Goal: Find specific page/section: Find specific page/section

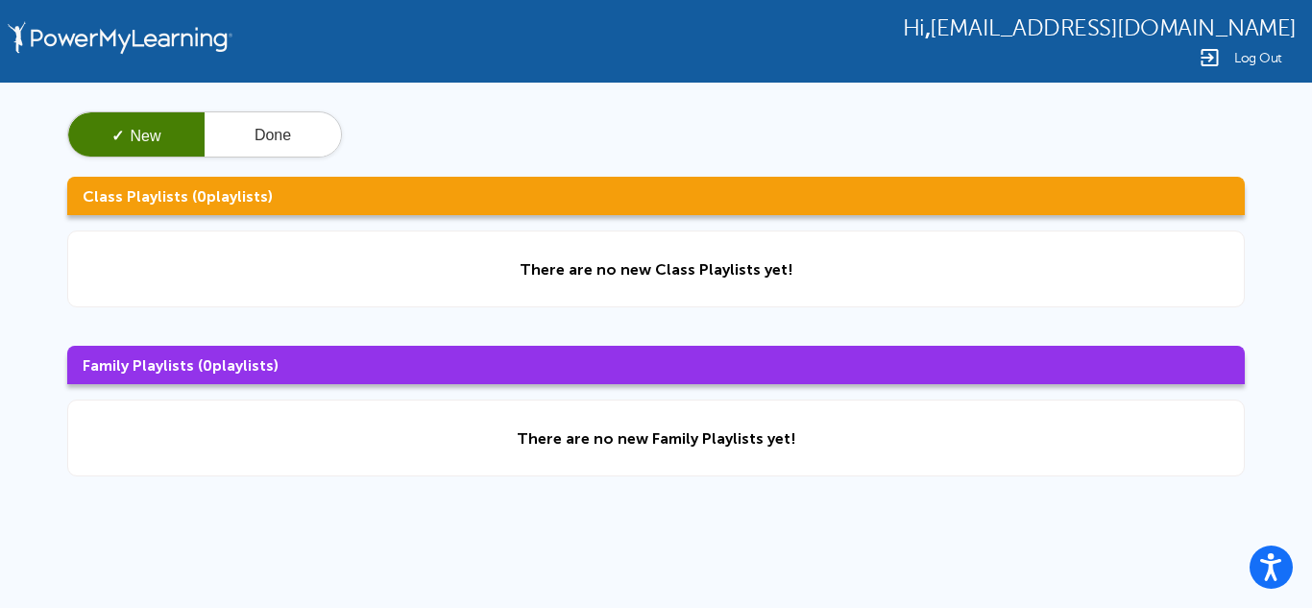
click at [156, 122] on button "✓ New" at bounding box center [136, 135] width 136 height 46
drag, startPoint x: 159, startPoint y: 128, endPoint x: 218, endPoint y: 244, distance: 130.2
click at [218, 244] on div "✓ New Done Class Playlists ( 0 playlists) There are no new Class Playlists yet!…" at bounding box center [656, 294] width 1312 height 423
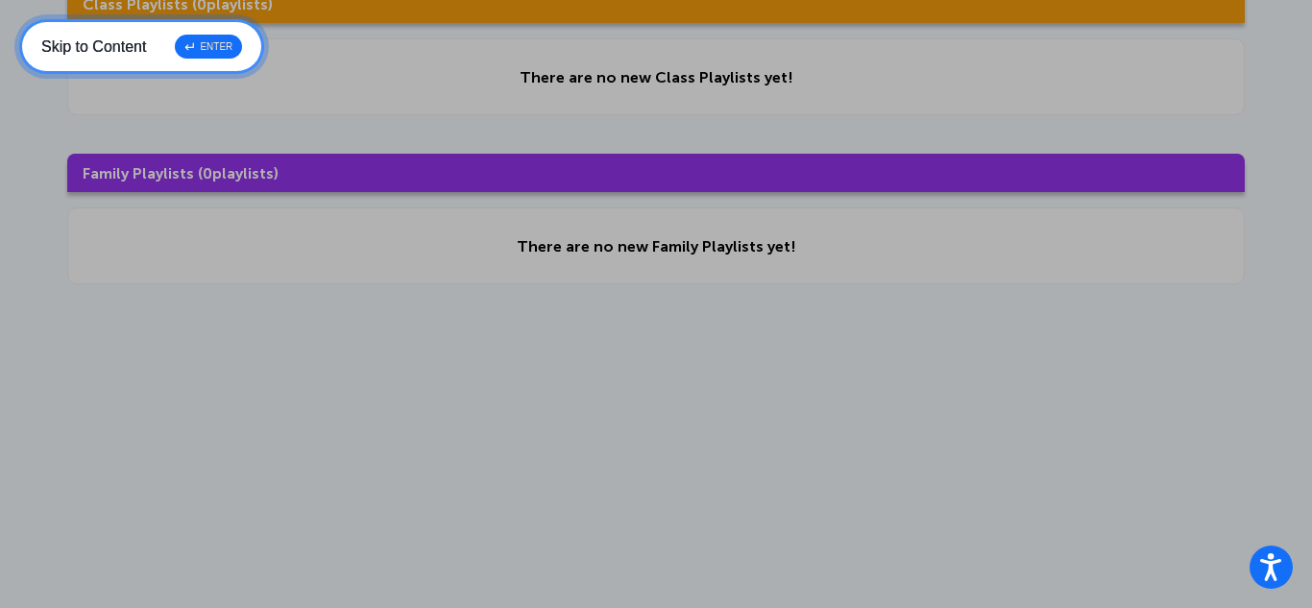
scroll to position [208, 0]
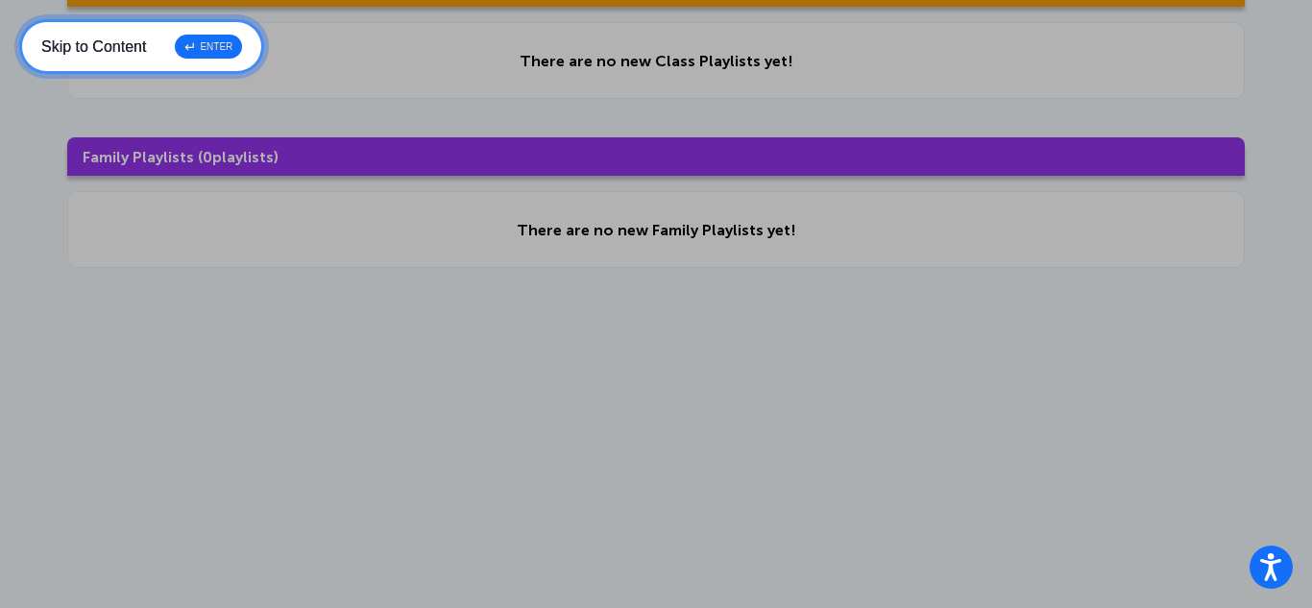
click at [232, 42] on div "↵ ENTER" at bounding box center [208, 47] width 67 height 24
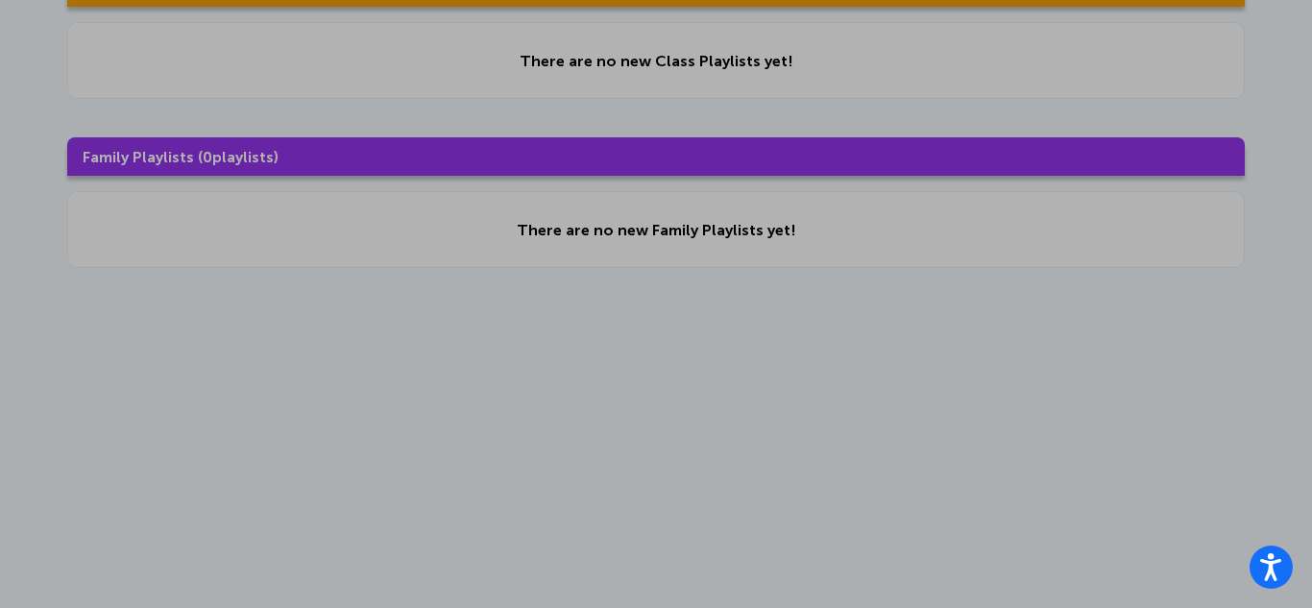
click at [221, 43] on div "There are no new Class Playlists yet!" at bounding box center [656, 60] width 1178 height 77
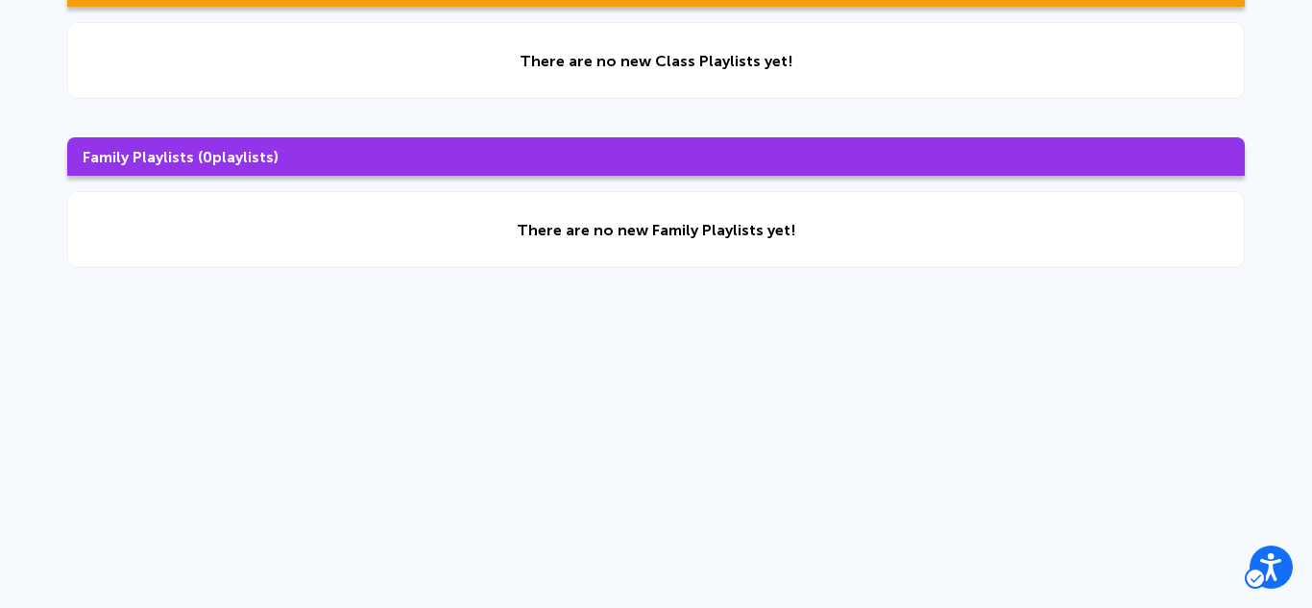
scroll to position [0, 0]
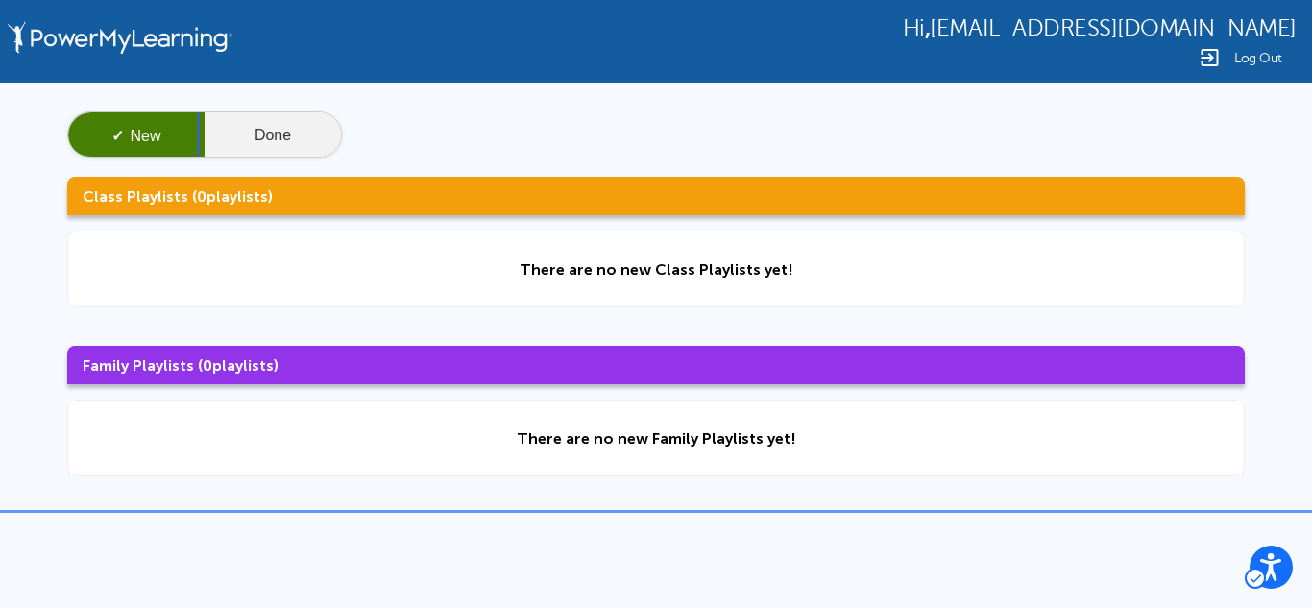
click at [256, 133] on button "Done" at bounding box center [273, 135] width 136 height 46
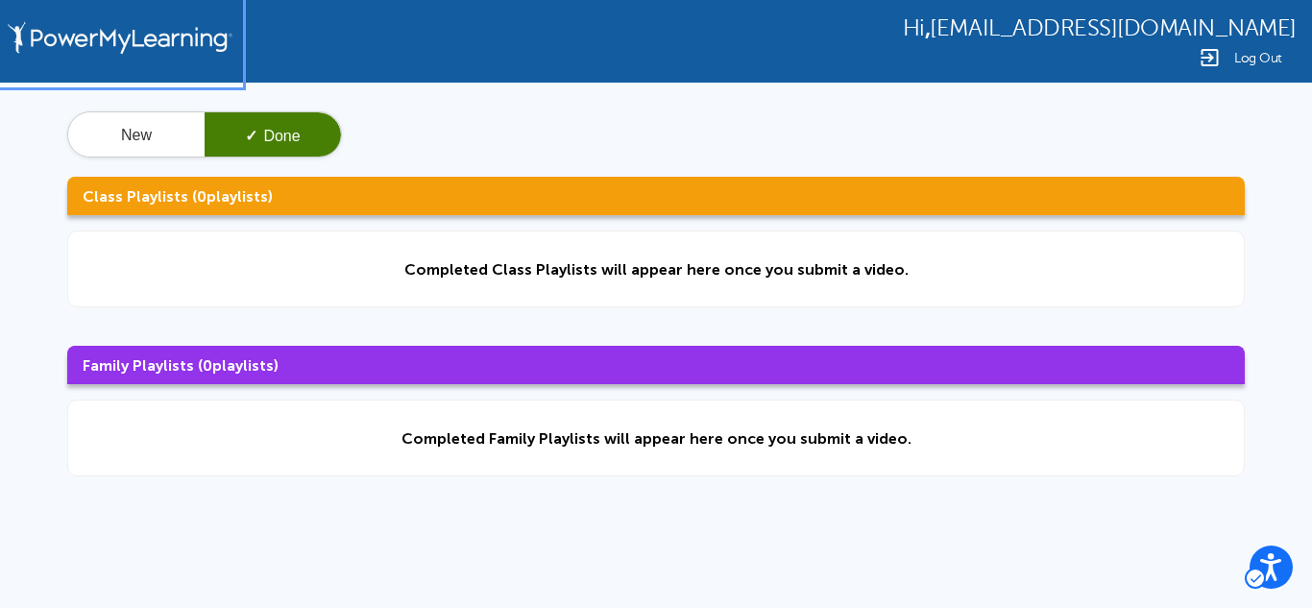
click at [203, 46] on img at bounding box center [120, 41] width 235 height 83
